Goal: Obtain resource: Download file/media

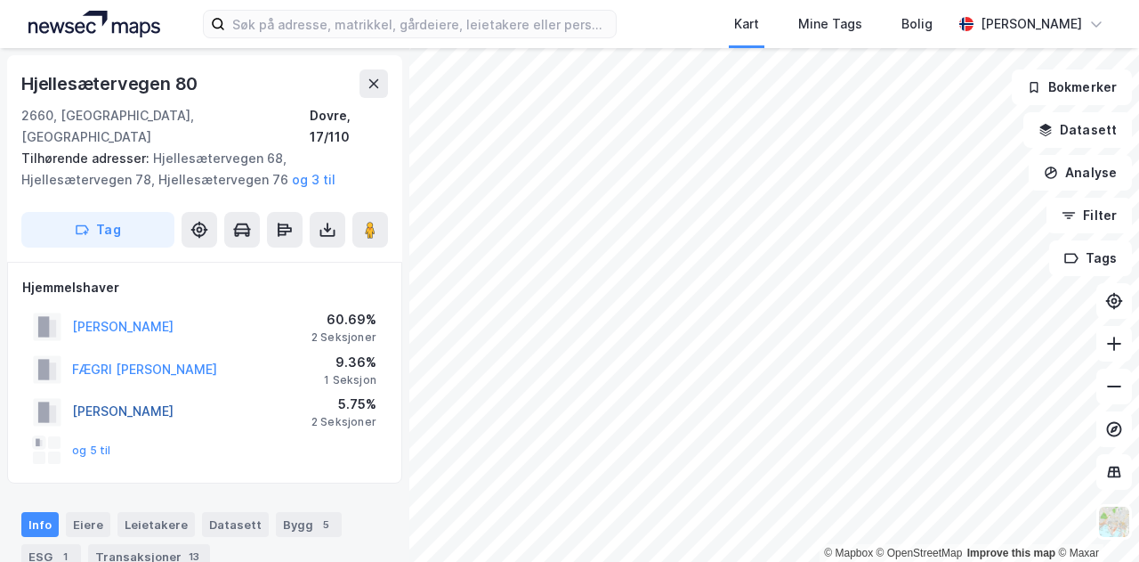
click at [0, 0] on button "[PERSON_NAME]" at bounding box center [0, 0] width 0 height 0
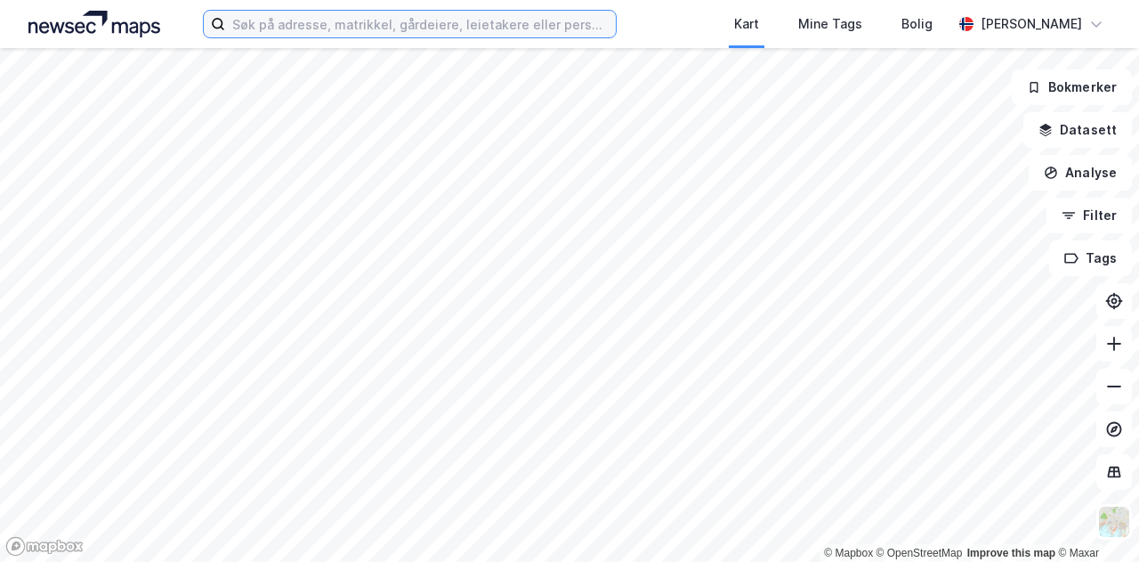
click at [458, 23] on input at bounding box center [420, 24] width 391 height 27
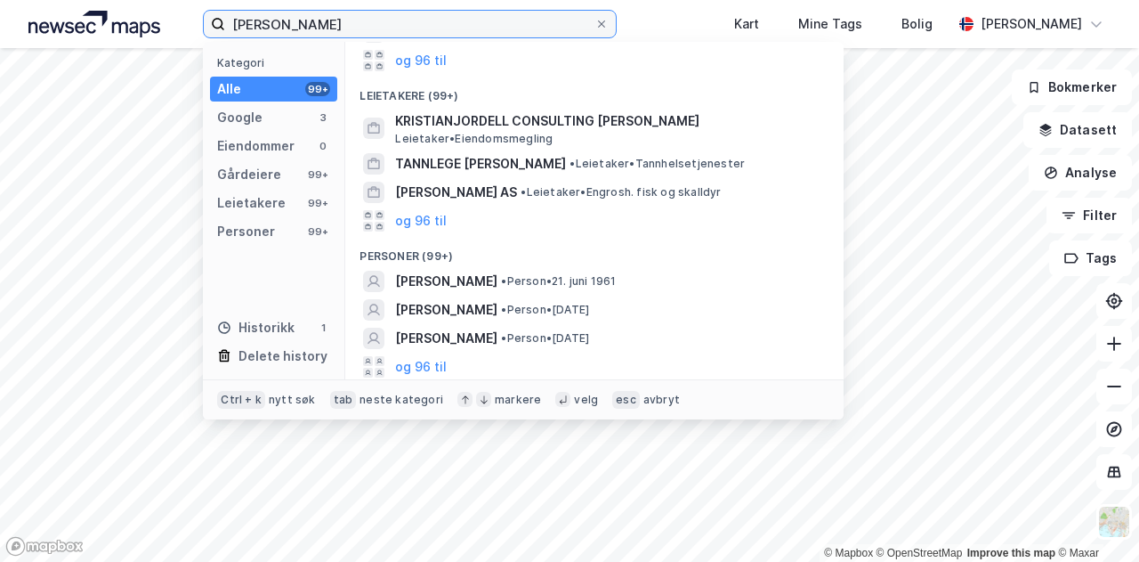
scroll to position [267, 0]
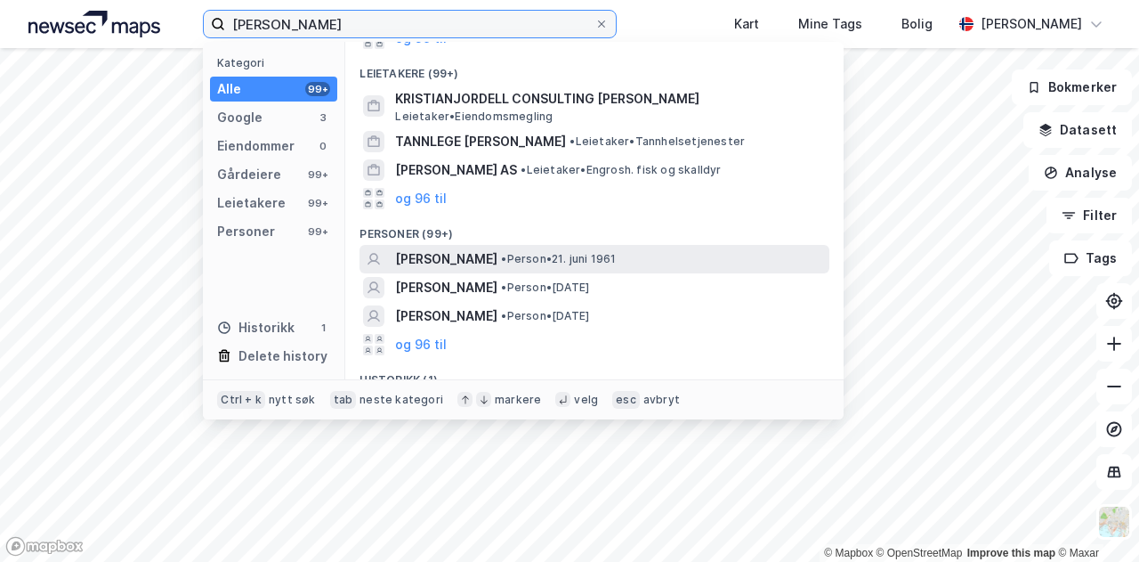
type input "kristian jordell"
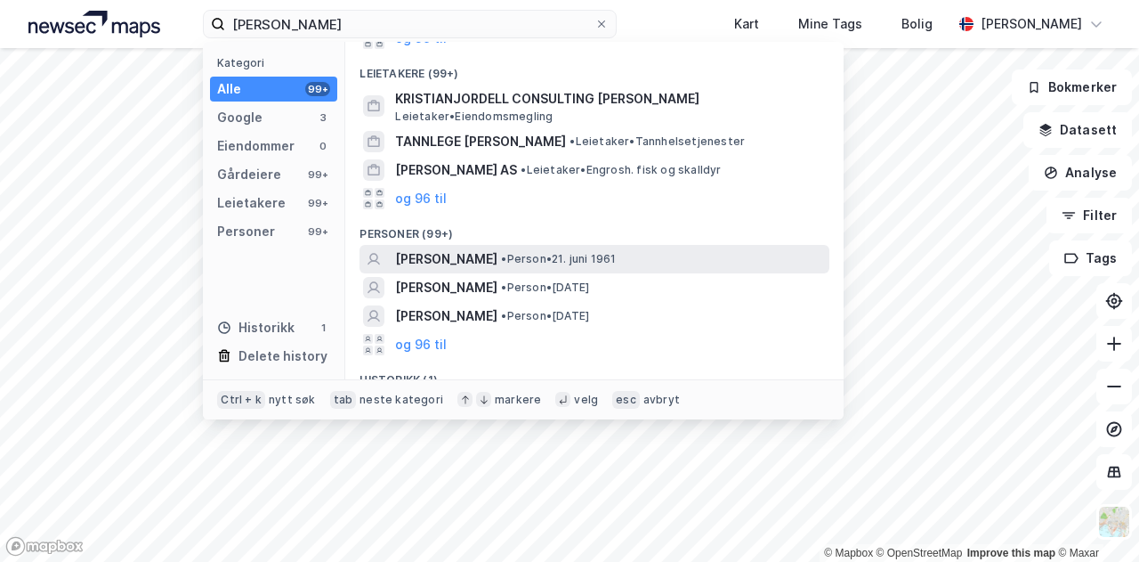
click at [488, 259] on span "KRISTIAN JORDELL" at bounding box center [446, 258] width 102 height 21
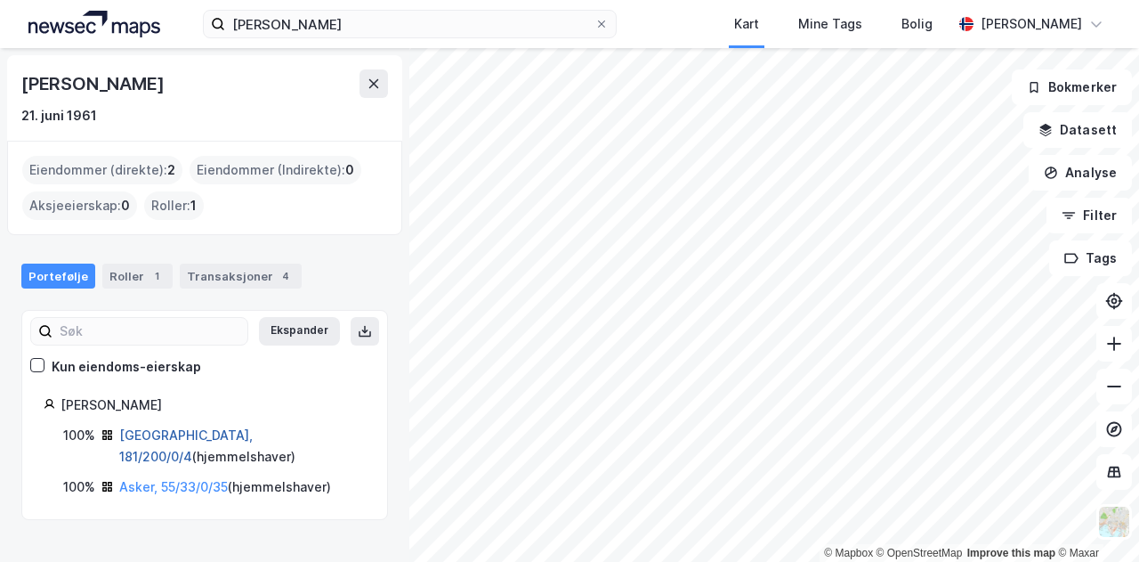
click at [201, 431] on link "Oslo, 181/200/0/4" at bounding box center [186, 445] width 134 height 36
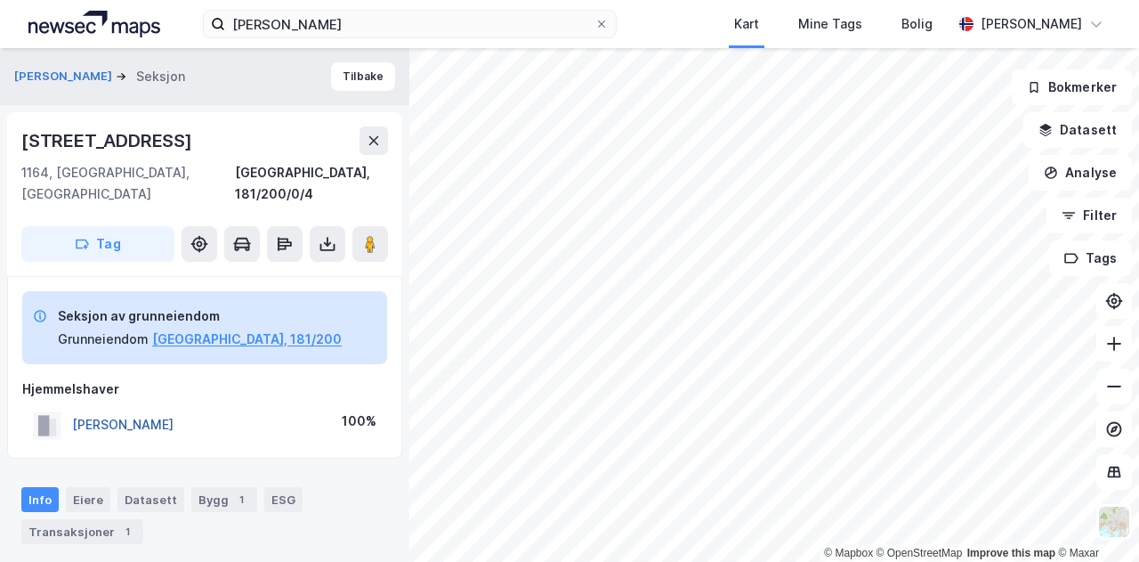
click at [0, 0] on button "JORDELL KRISTIAN" at bounding box center [0, 0] width 0 height 0
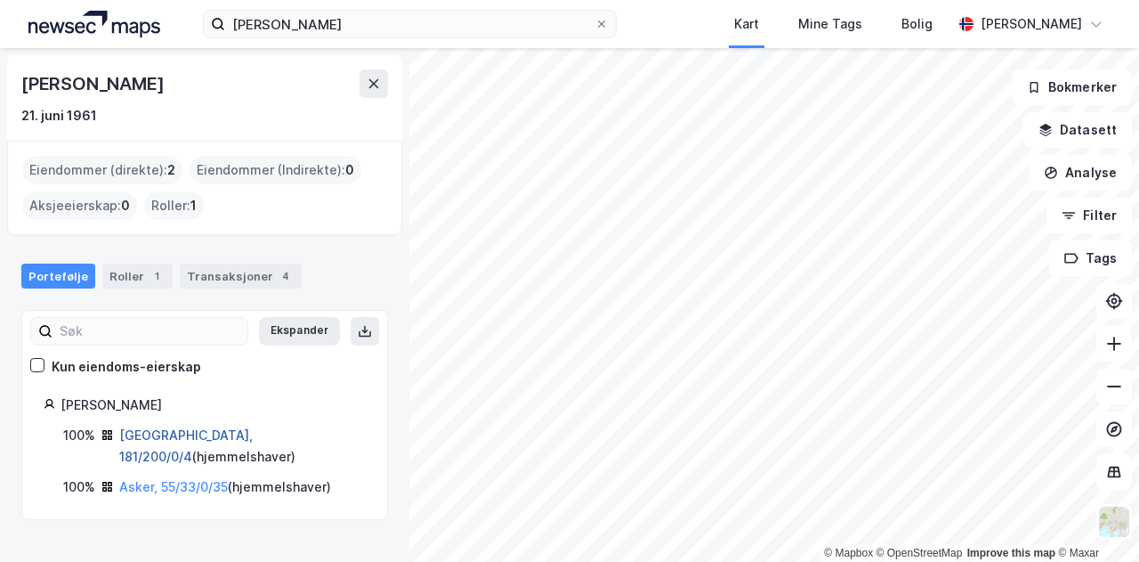
click at [166, 433] on link "Oslo, 181/200/0/4" at bounding box center [186, 445] width 134 height 36
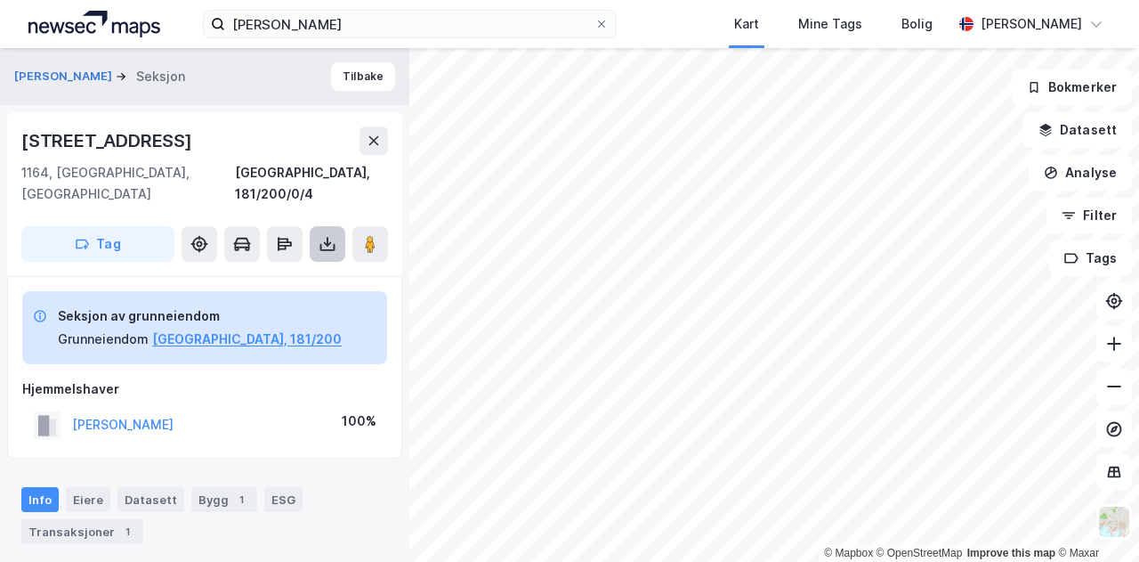
click at [333, 244] on icon at bounding box center [327, 247] width 15 height 7
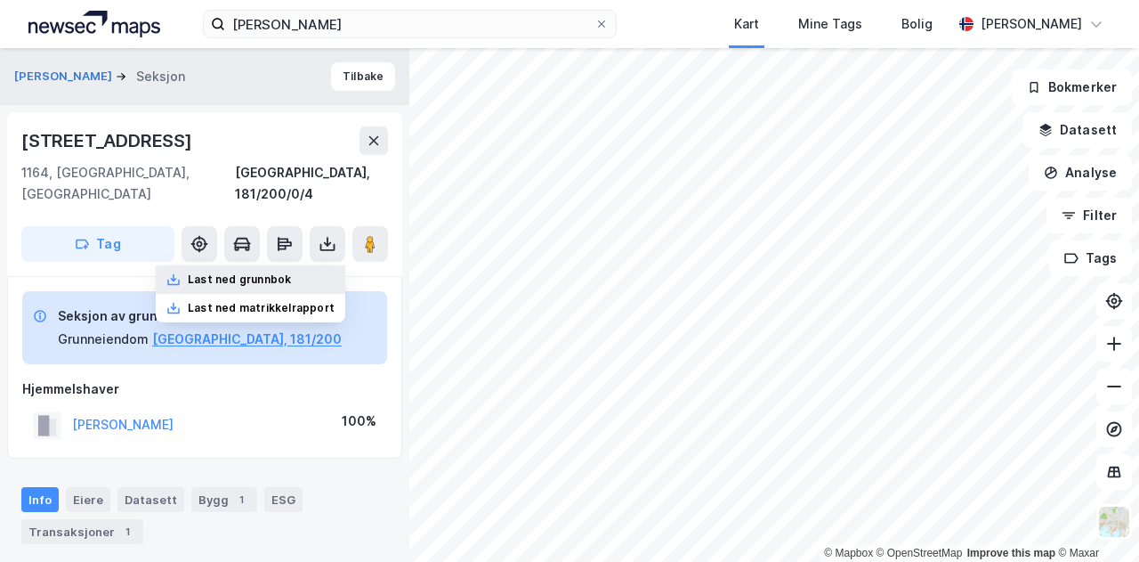
click at [268, 272] on div "Last ned grunnbok" at bounding box center [239, 279] width 103 height 14
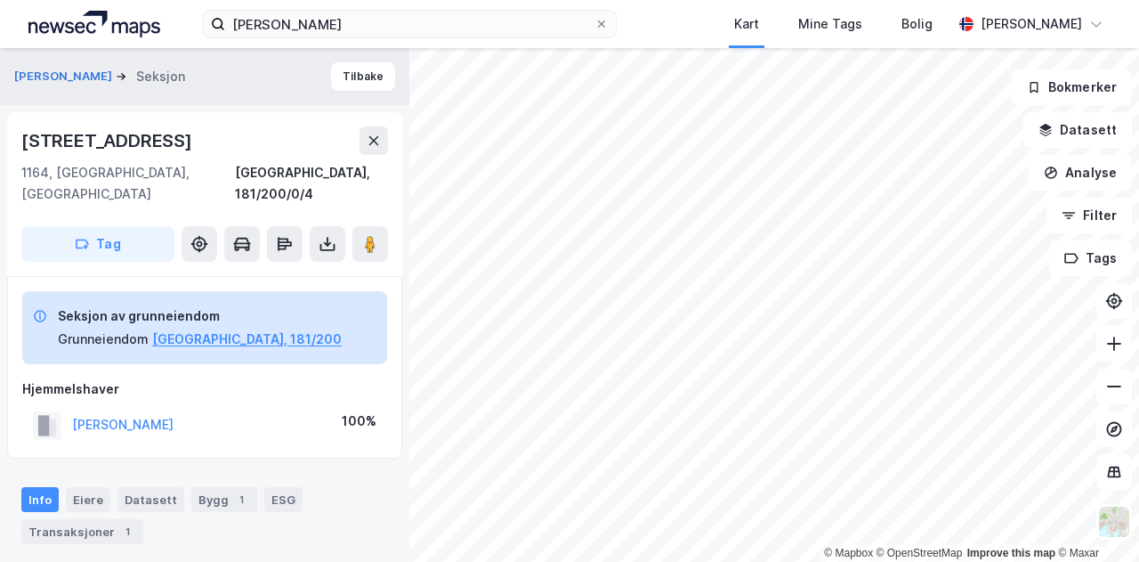
click at [268, 407] on div "JORDELL KRISTIAN 100%" at bounding box center [204, 425] width 365 height 36
